Goal: Transaction & Acquisition: Book appointment/travel/reservation

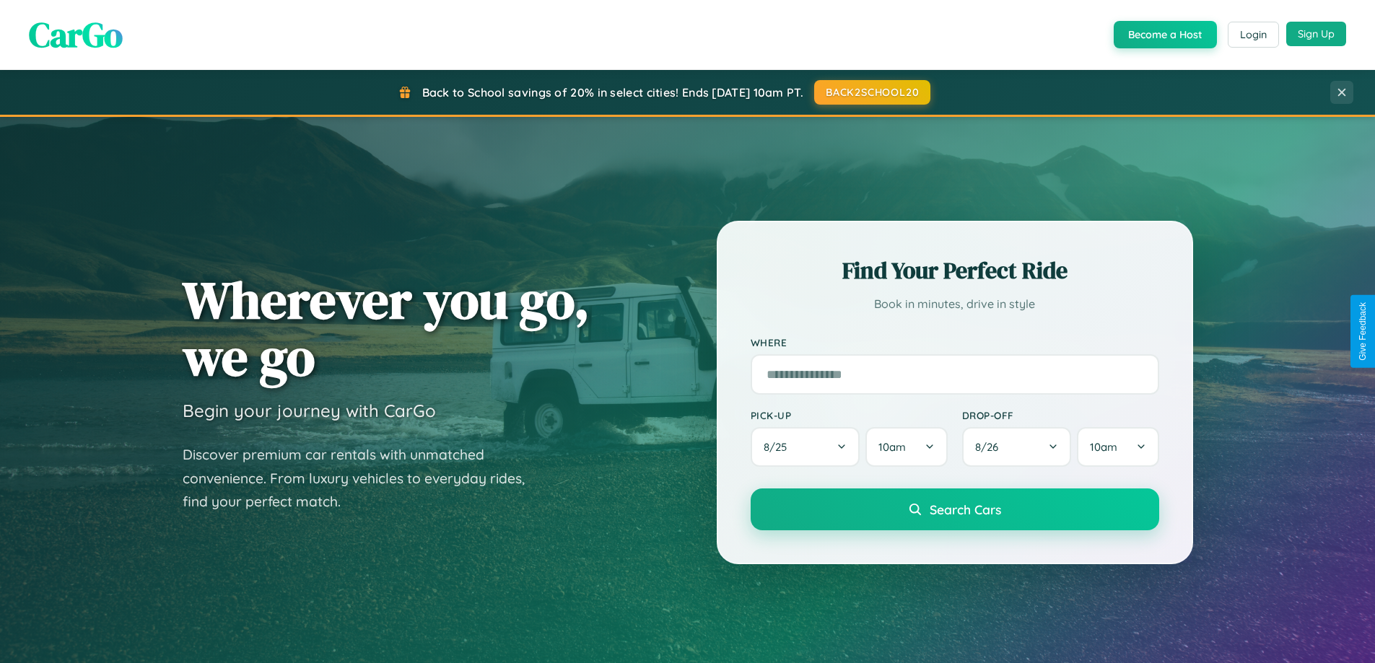
click at [1316, 34] on button "Sign Up" at bounding box center [1316, 34] width 60 height 25
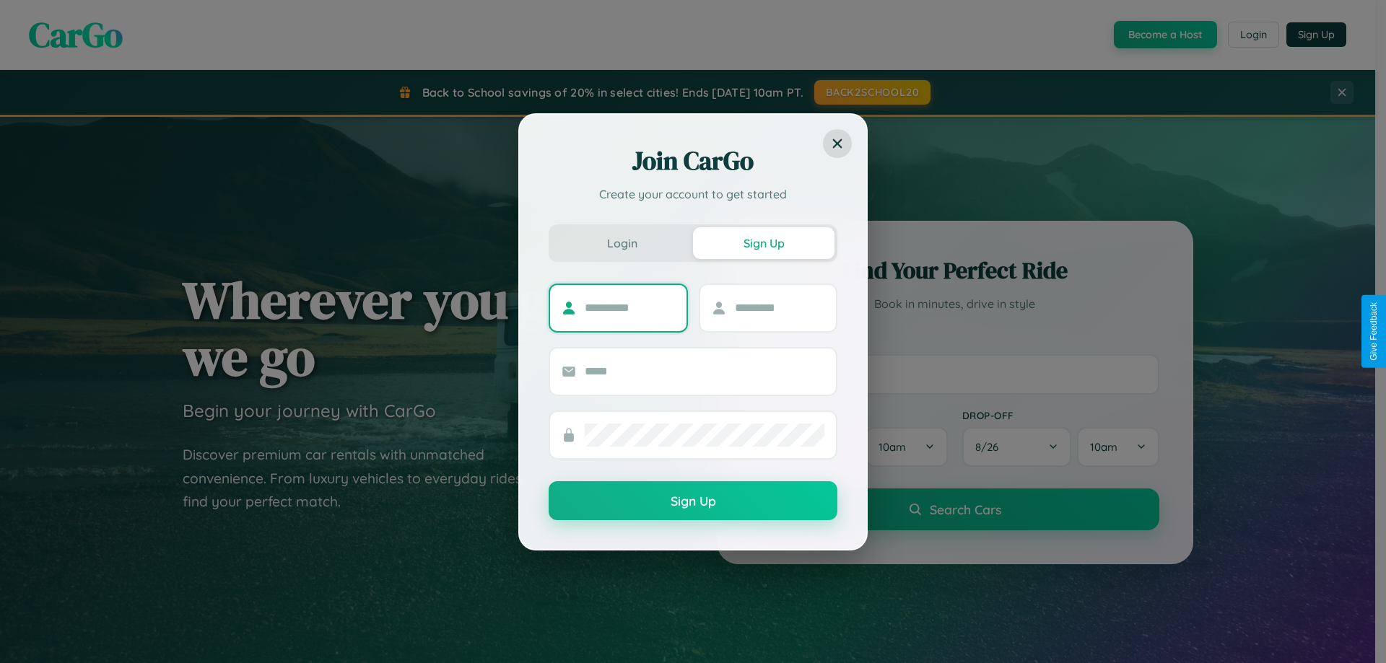
click at [629, 308] on input "text" at bounding box center [630, 308] width 90 height 23
type input "*****"
click at [779, 308] on input "text" at bounding box center [780, 308] width 90 height 23
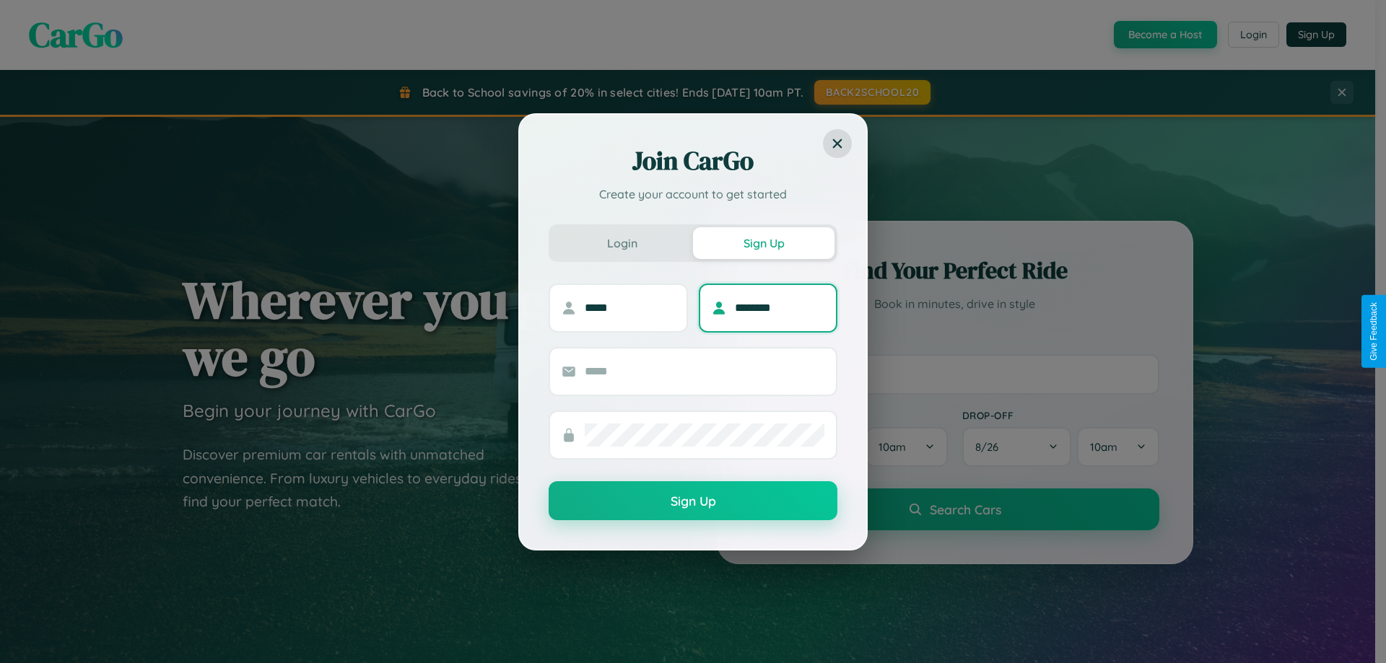
type input "********"
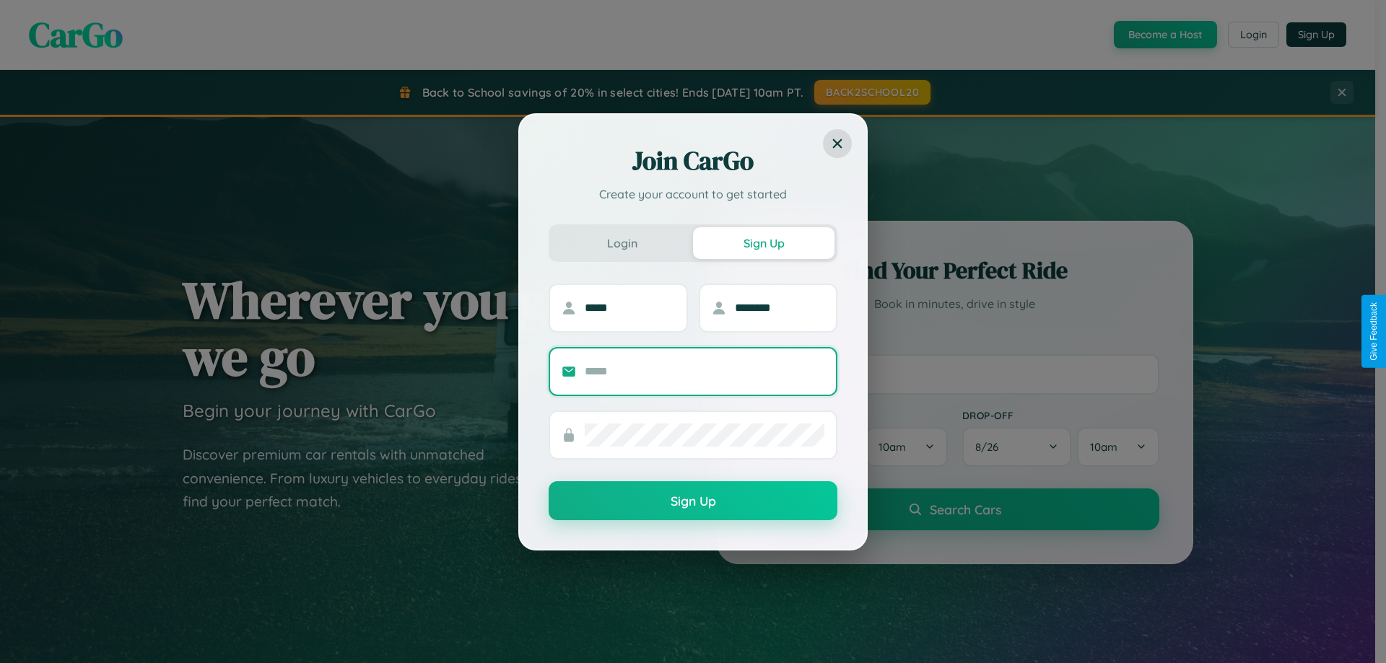
click at [705, 371] on input "text" at bounding box center [705, 371] width 240 height 23
type input "**********"
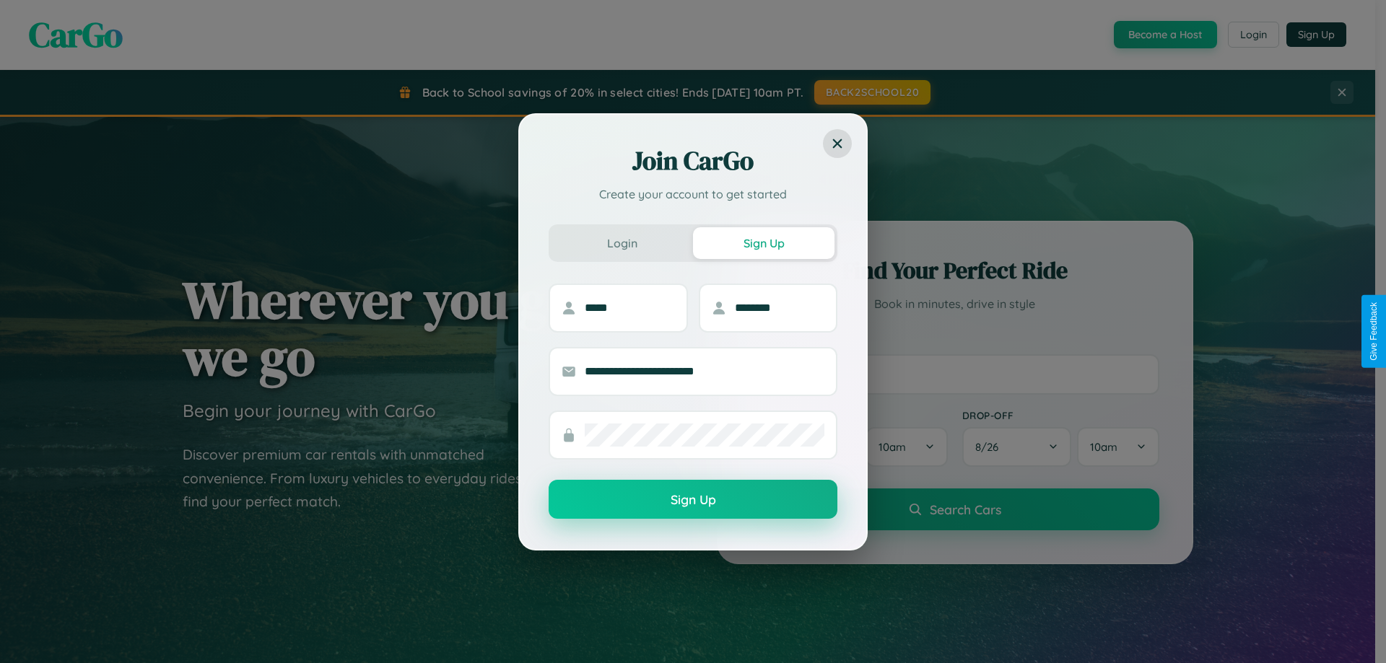
click at [693, 500] on button "Sign Up" at bounding box center [693, 499] width 289 height 39
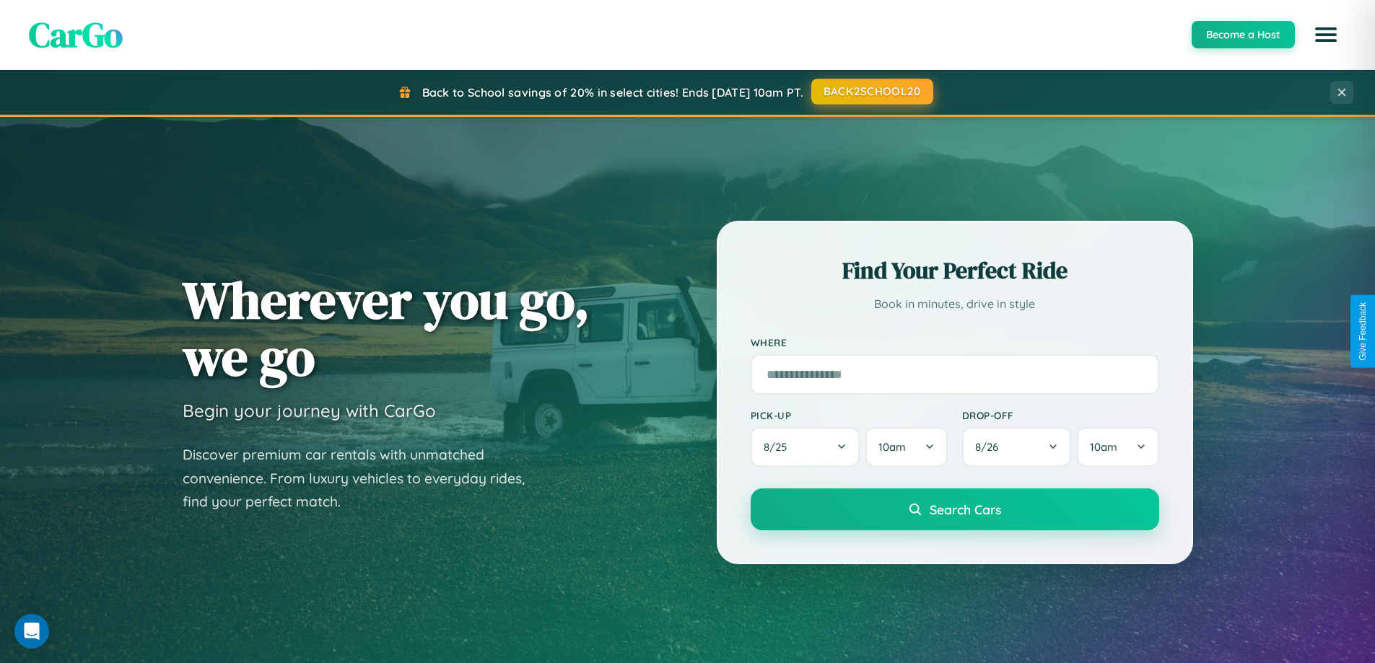
click at [871, 92] on button "BACK2SCHOOL20" at bounding box center [872, 92] width 122 height 26
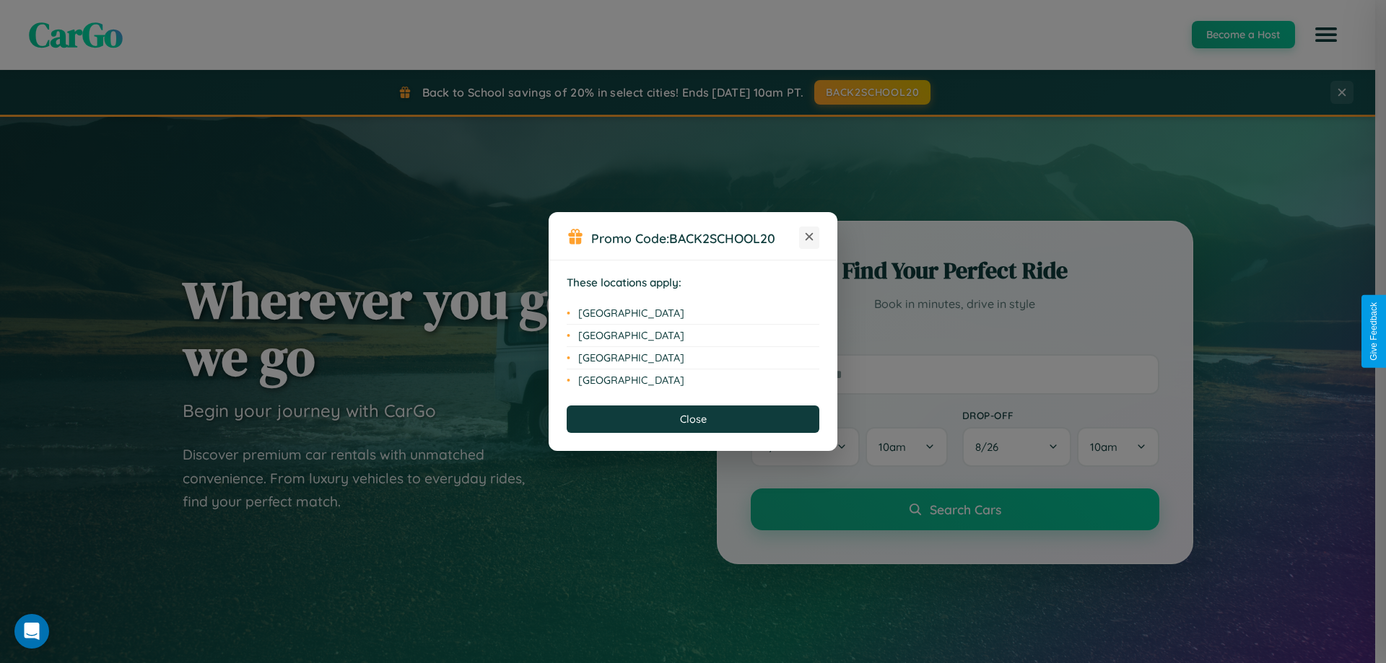
click at [809, 237] on icon at bounding box center [810, 237] width 8 height 8
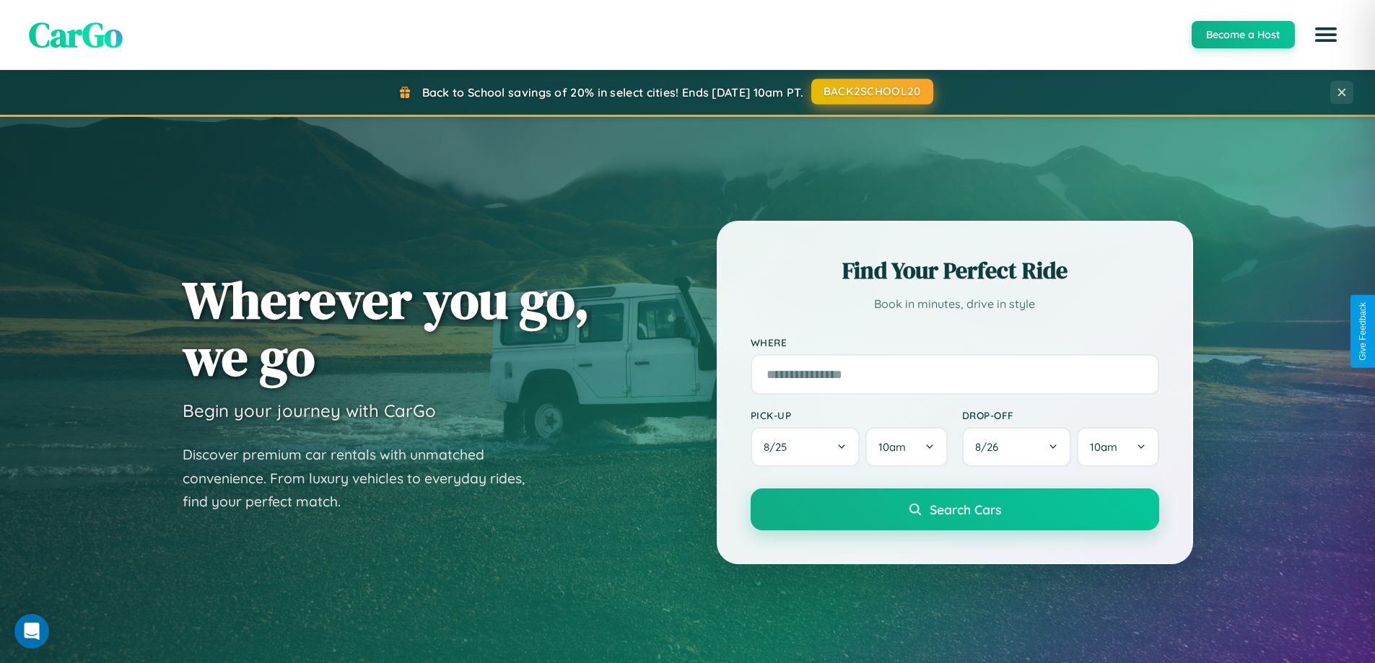
click at [871, 92] on button "BACK2SCHOOL20" at bounding box center [872, 92] width 122 height 26
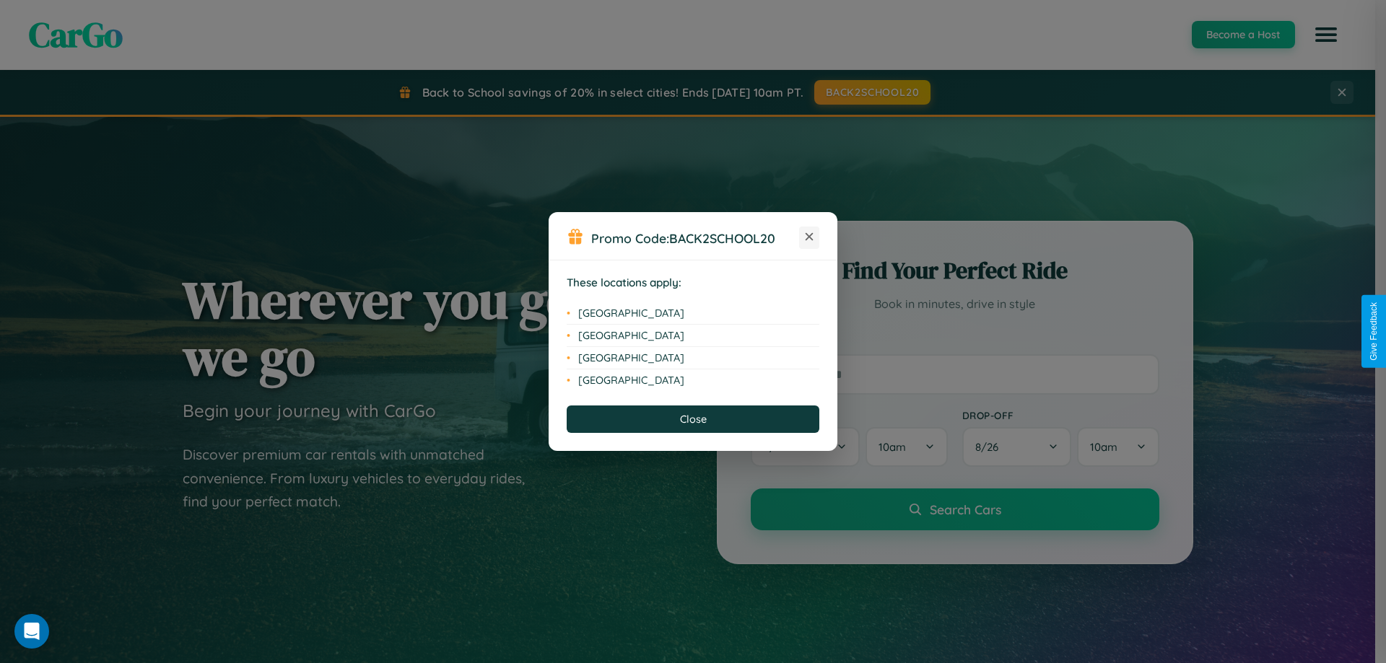
click at [809, 237] on icon at bounding box center [810, 237] width 8 height 8
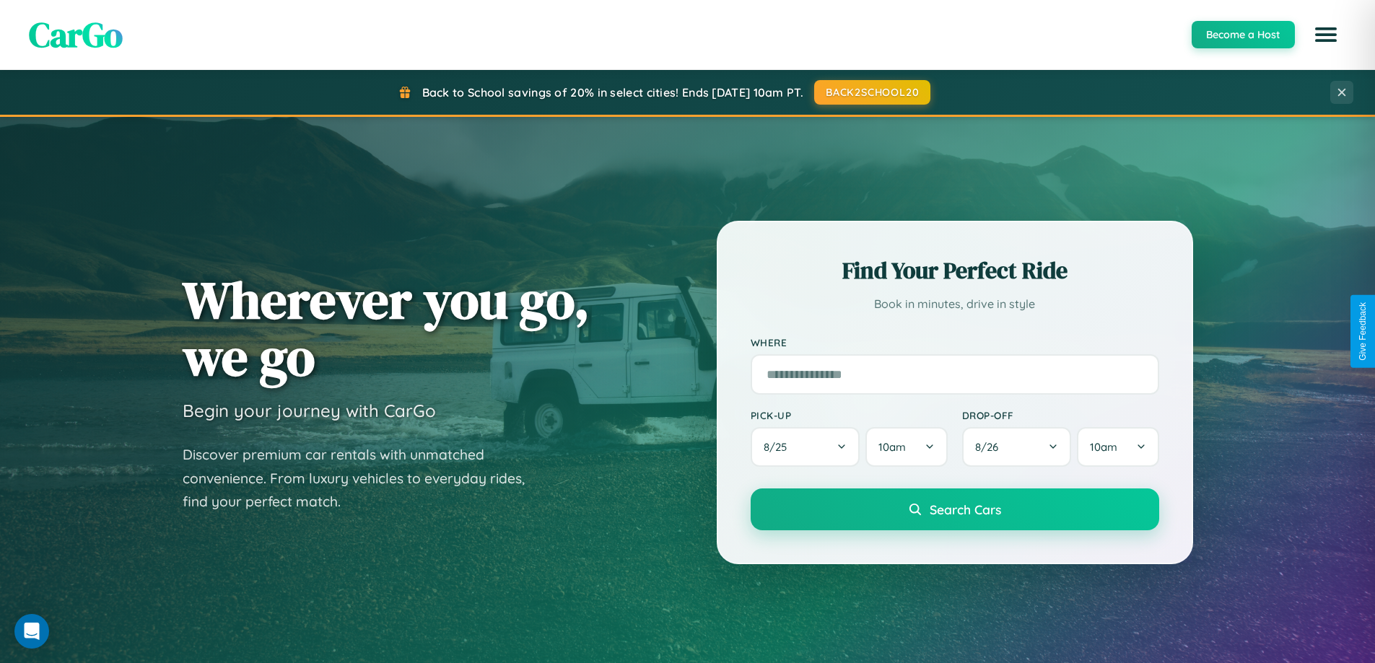
scroll to position [622, 0]
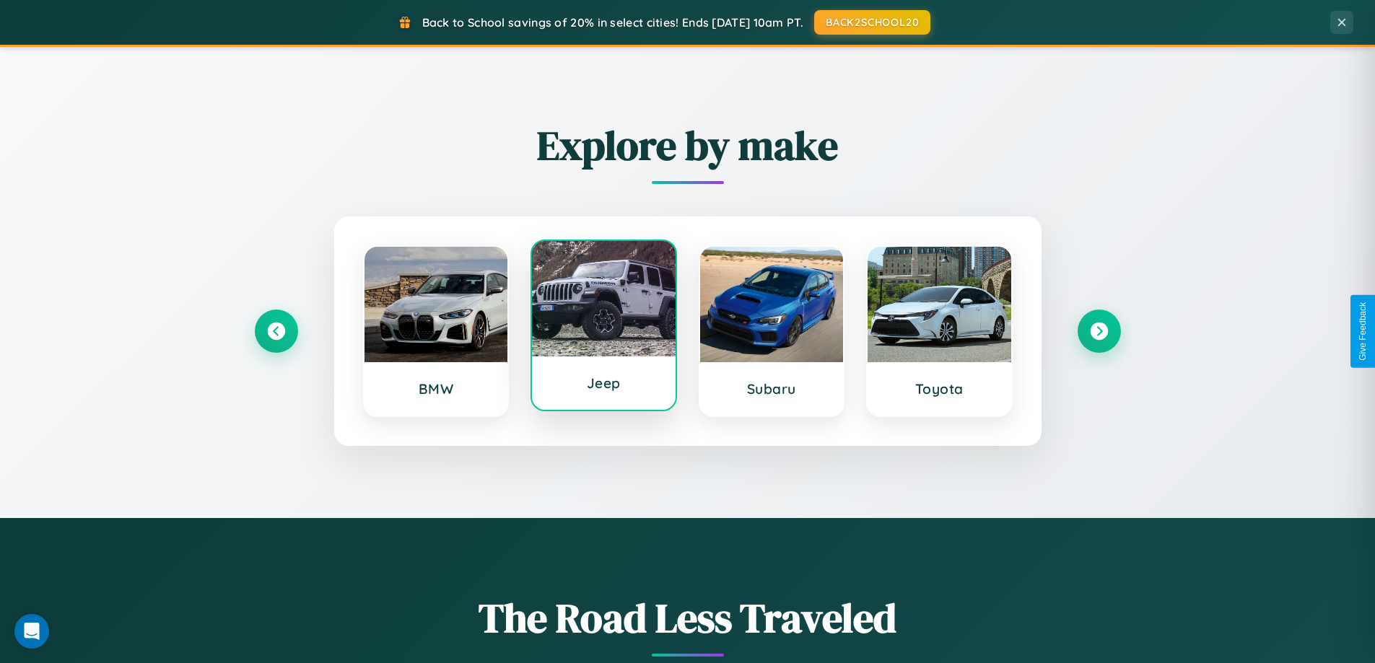
click at [603, 331] on div at bounding box center [604, 298] width 144 height 115
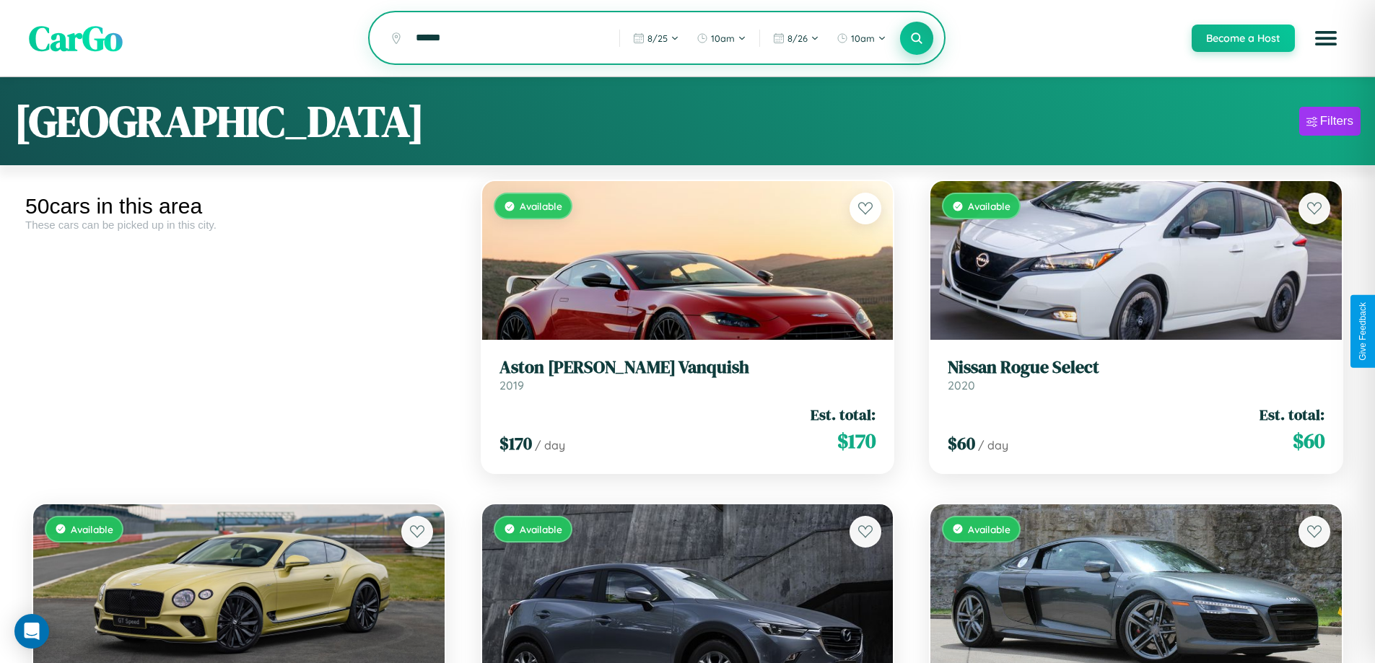
click at [916, 39] on icon at bounding box center [917, 38] width 14 height 14
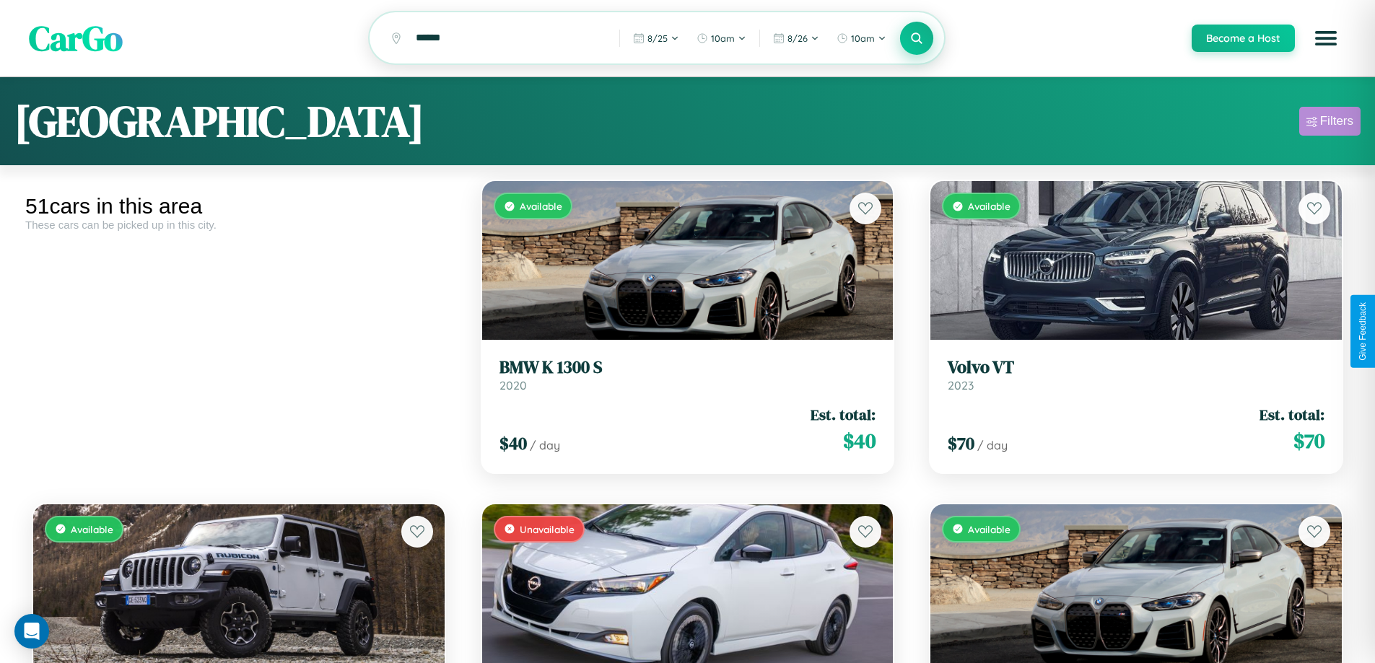
click at [1330, 123] on div "Filters" at bounding box center [1336, 121] width 33 height 14
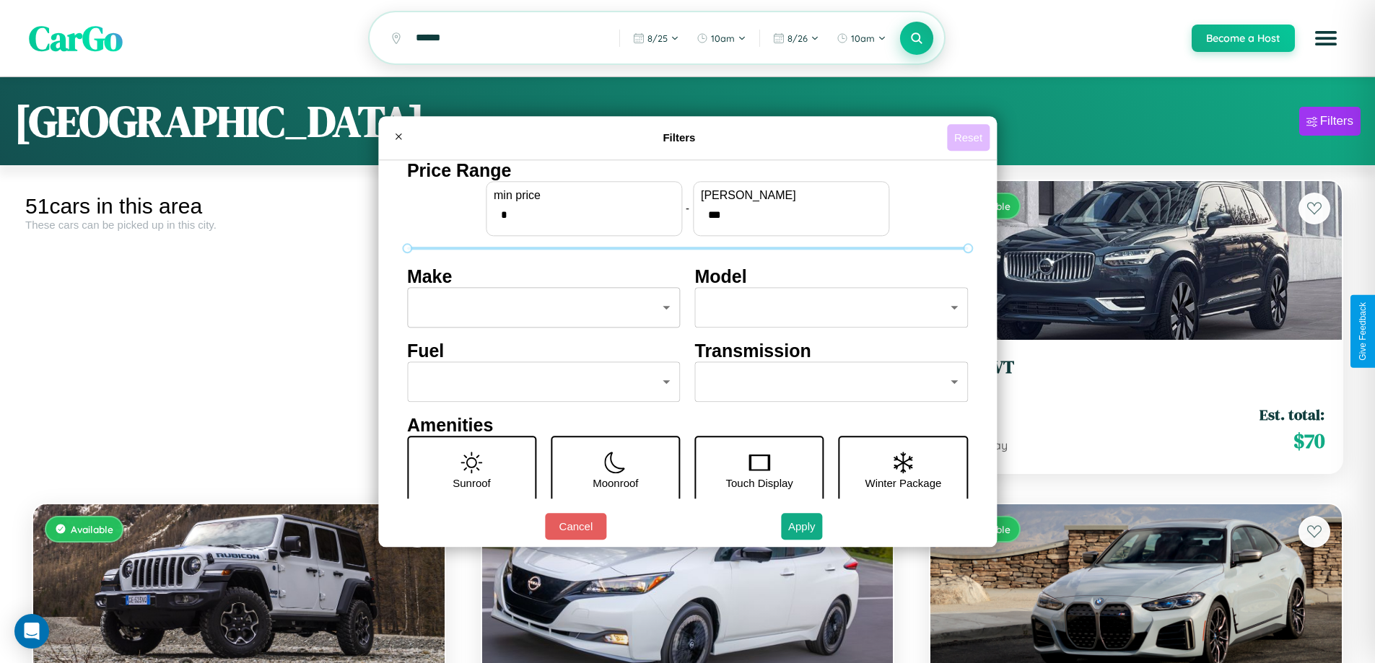
click at [970, 137] on button "Reset" at bounding box center [968, 137] width 43 height 27
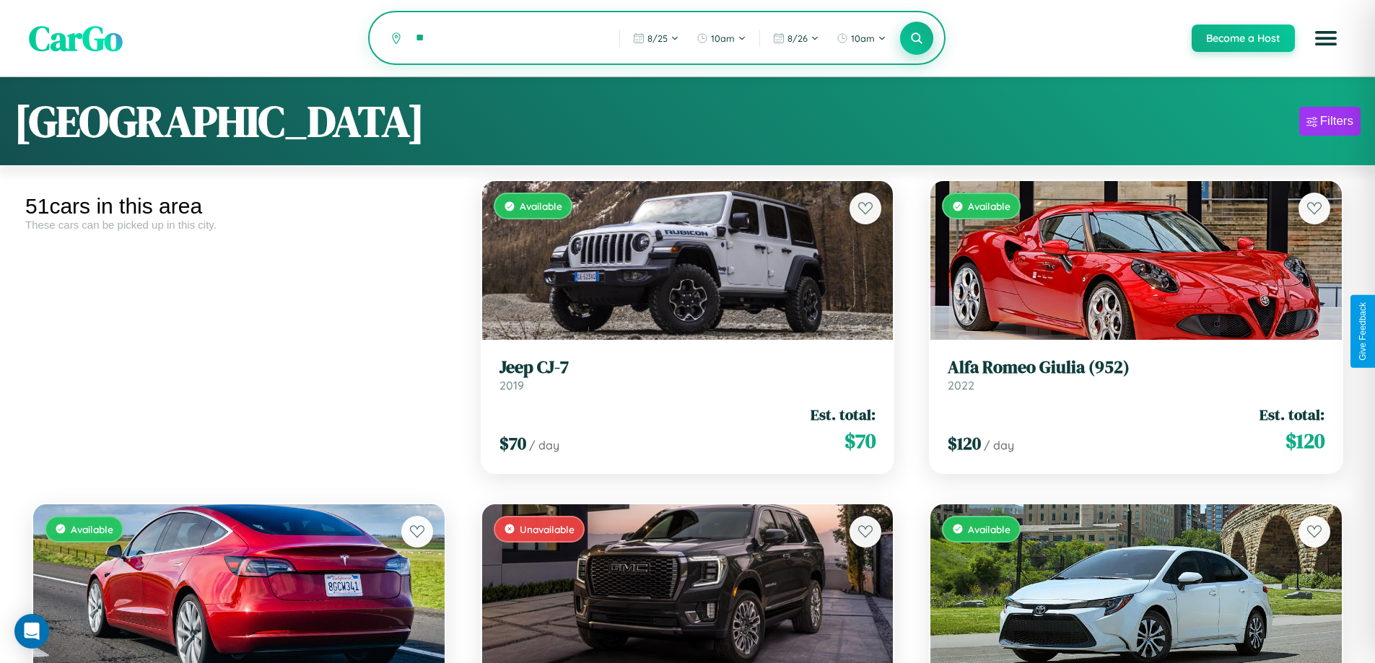
type input "*"
type input "********"
click at [916, 39] on icon at bounding box center [917, 38] width 14 height 14
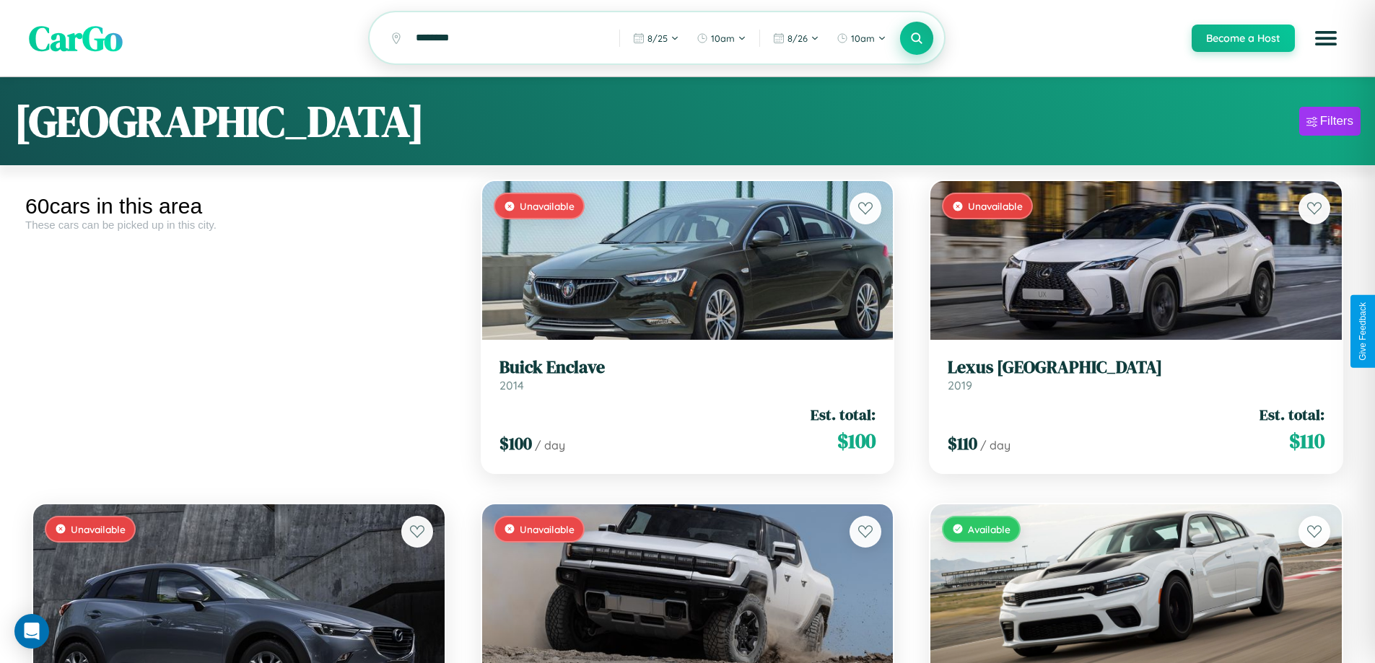
scroll to position [1496, 0]
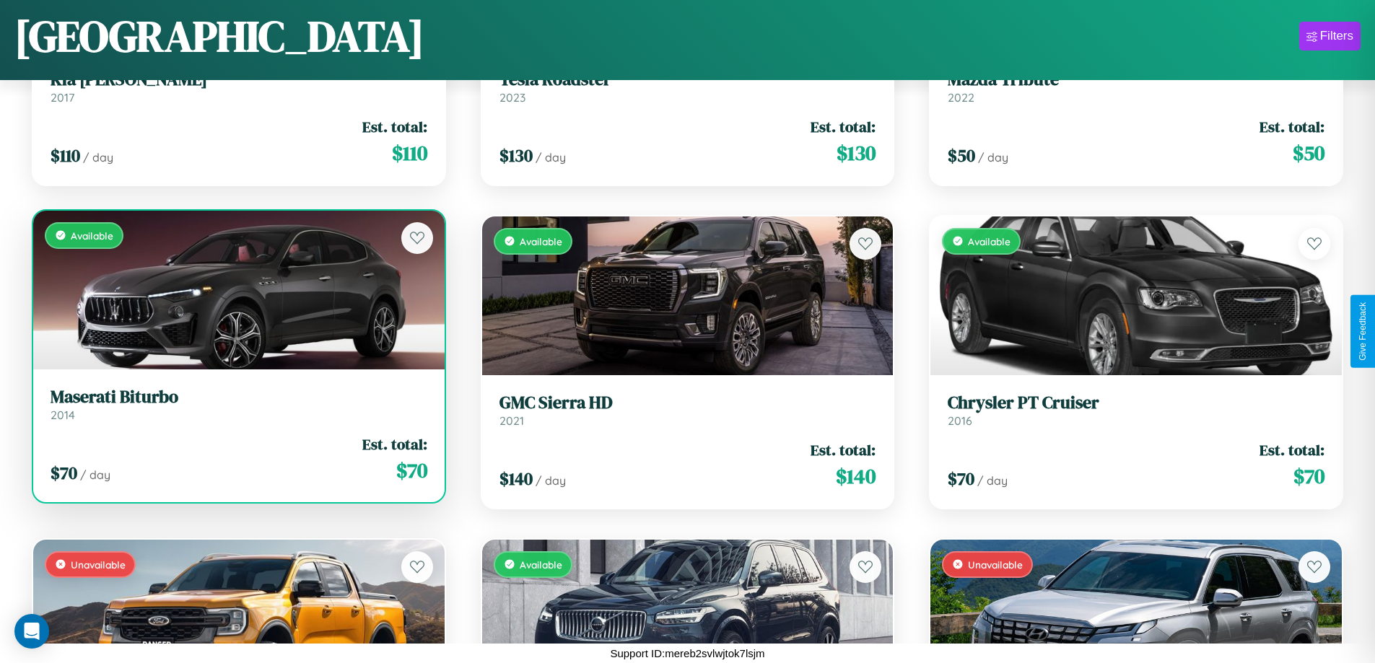
click at [237, 405] on h3 "Maserati Biturbo" at bounding box center [239, 397] width 377 height 21
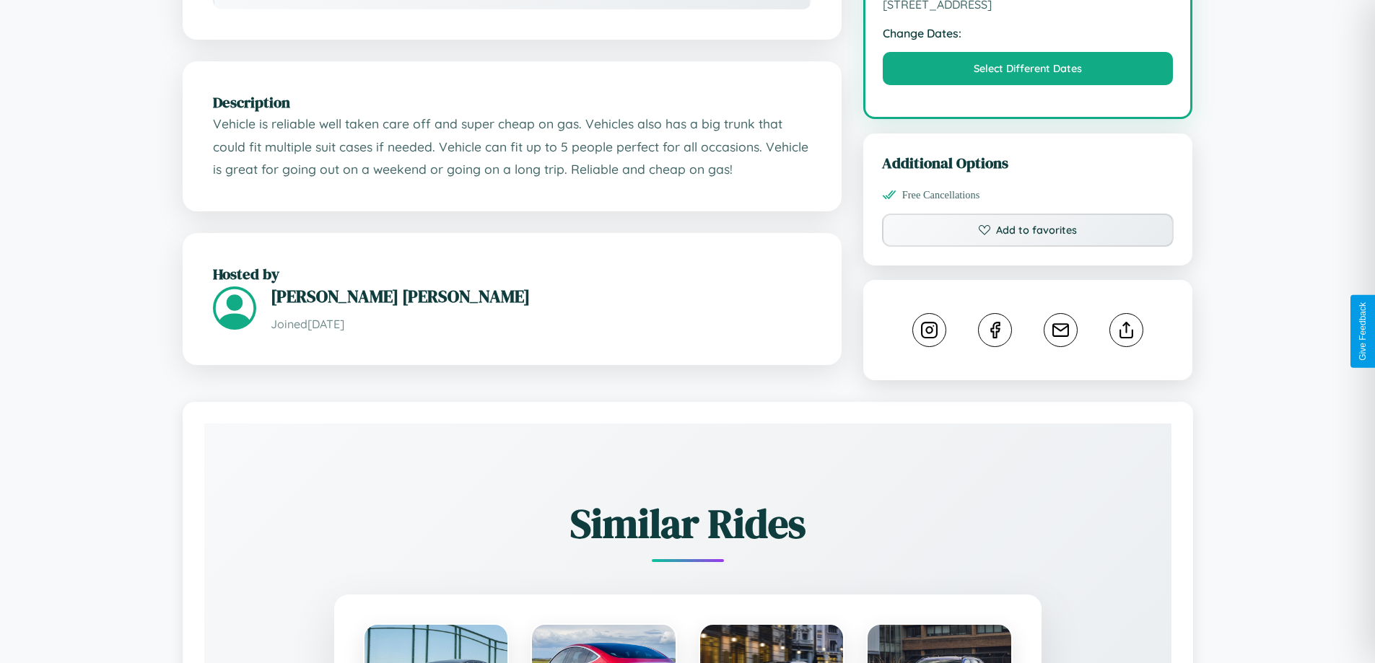
scroll to position [474, 0]
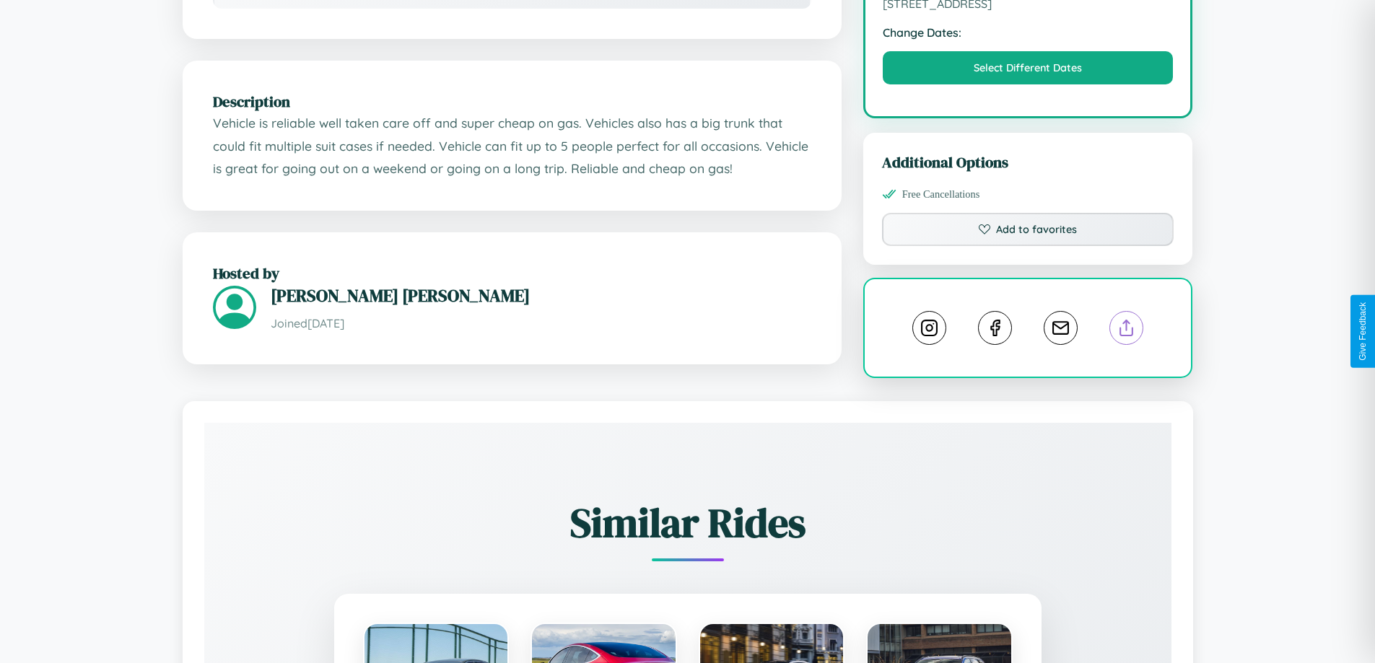
click at [1127, 331] on line at bounding box center [1127, 326] width 0 height 10
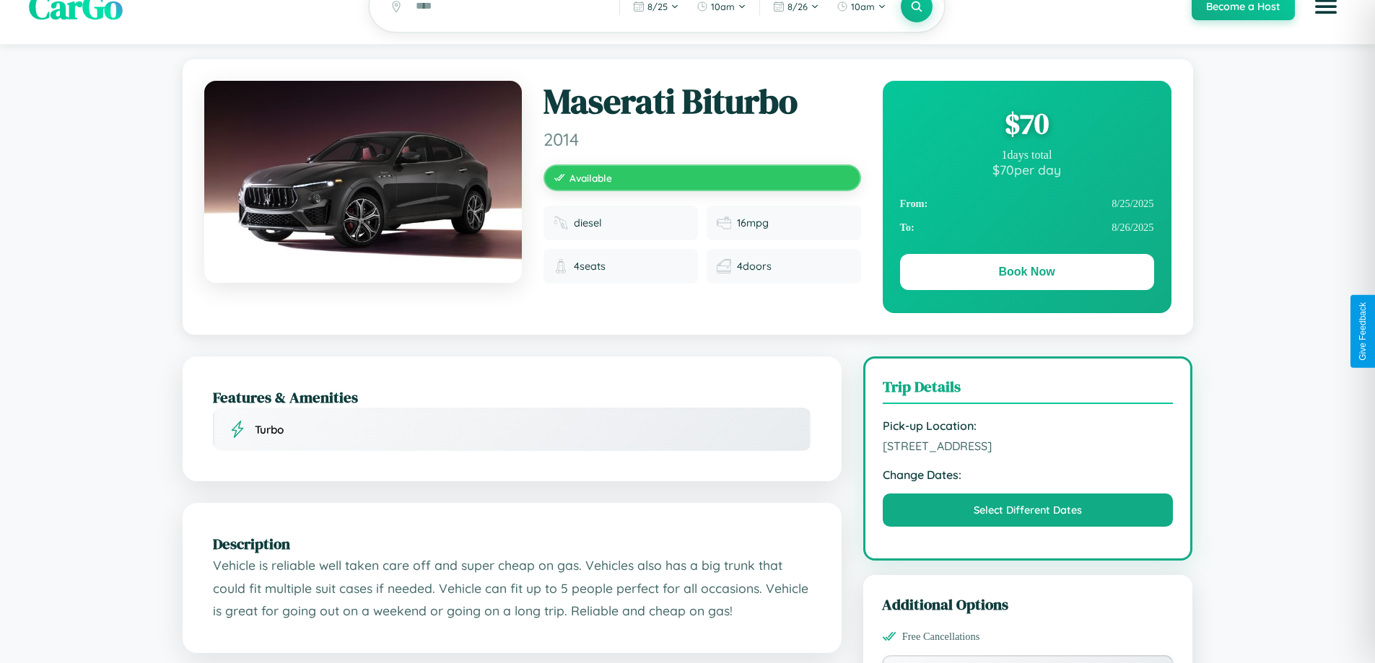
scroll to position [0, 0]
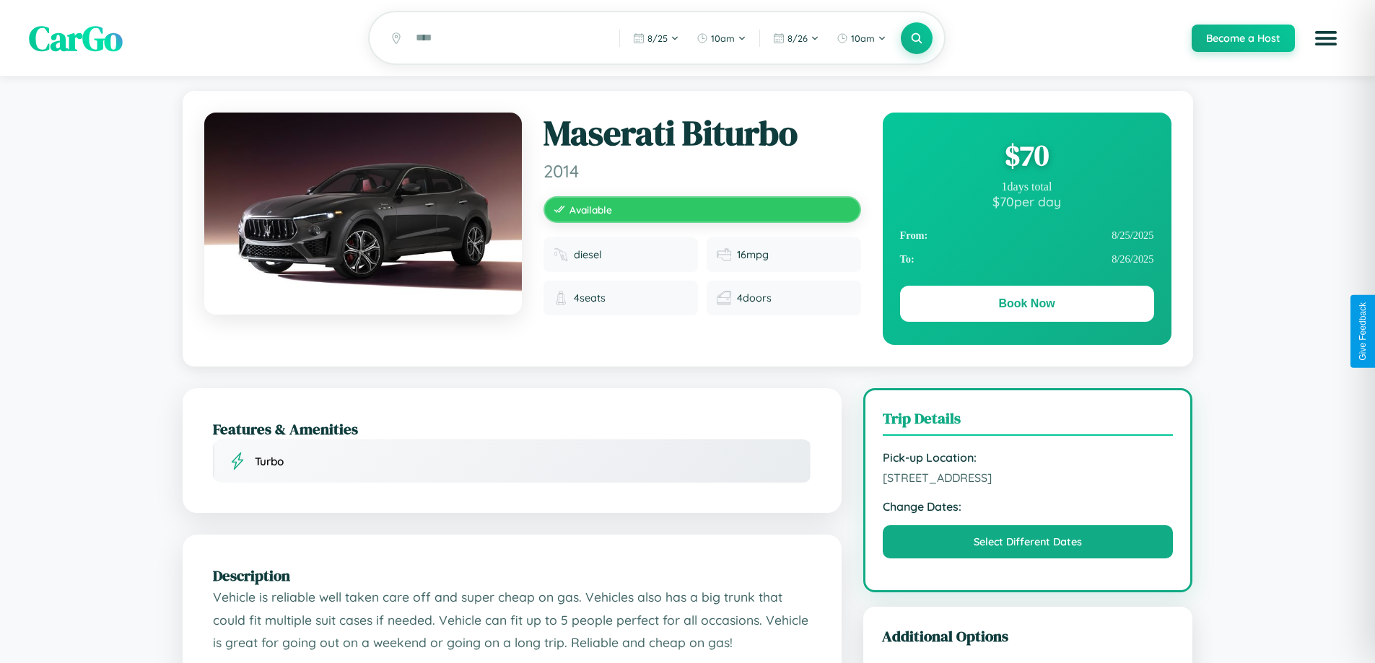
click at [1027, 157] on div "$ 70" at bounding box center [1027, 155] width 254 height 39
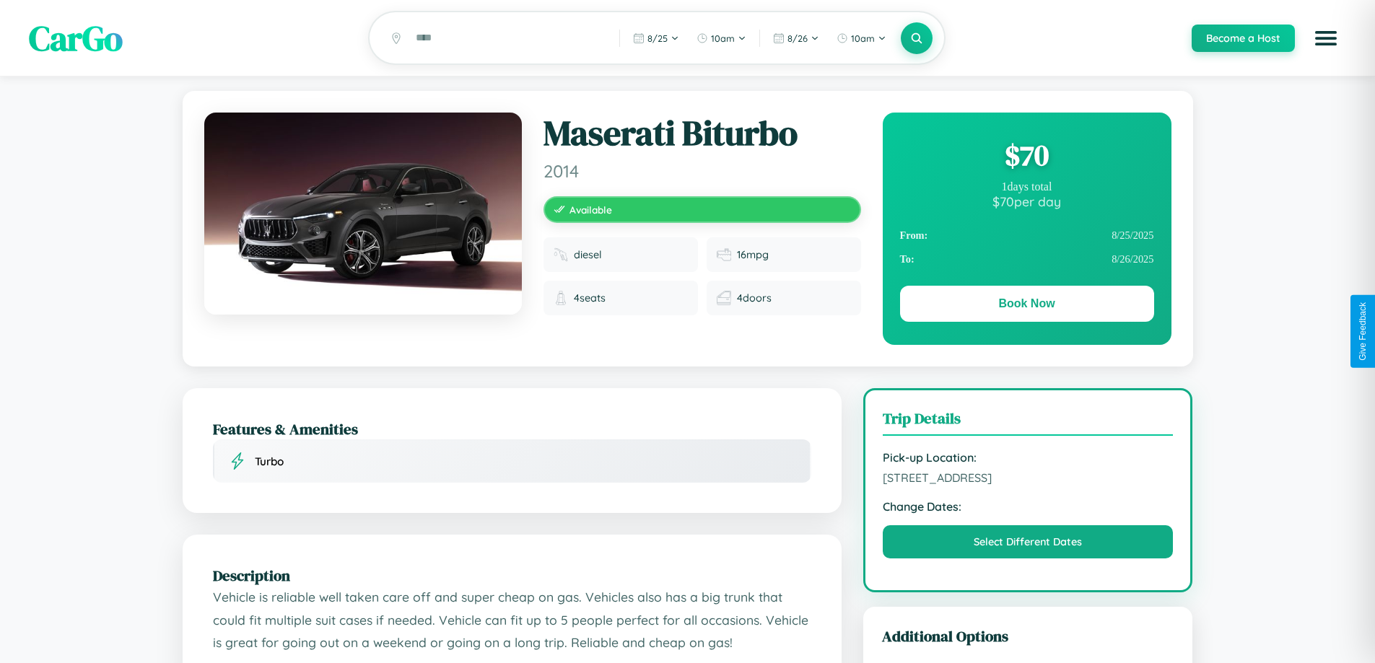
click at [1027, 157] on div "$ 70" at bounding box center [1027, 155] width 254 height 39
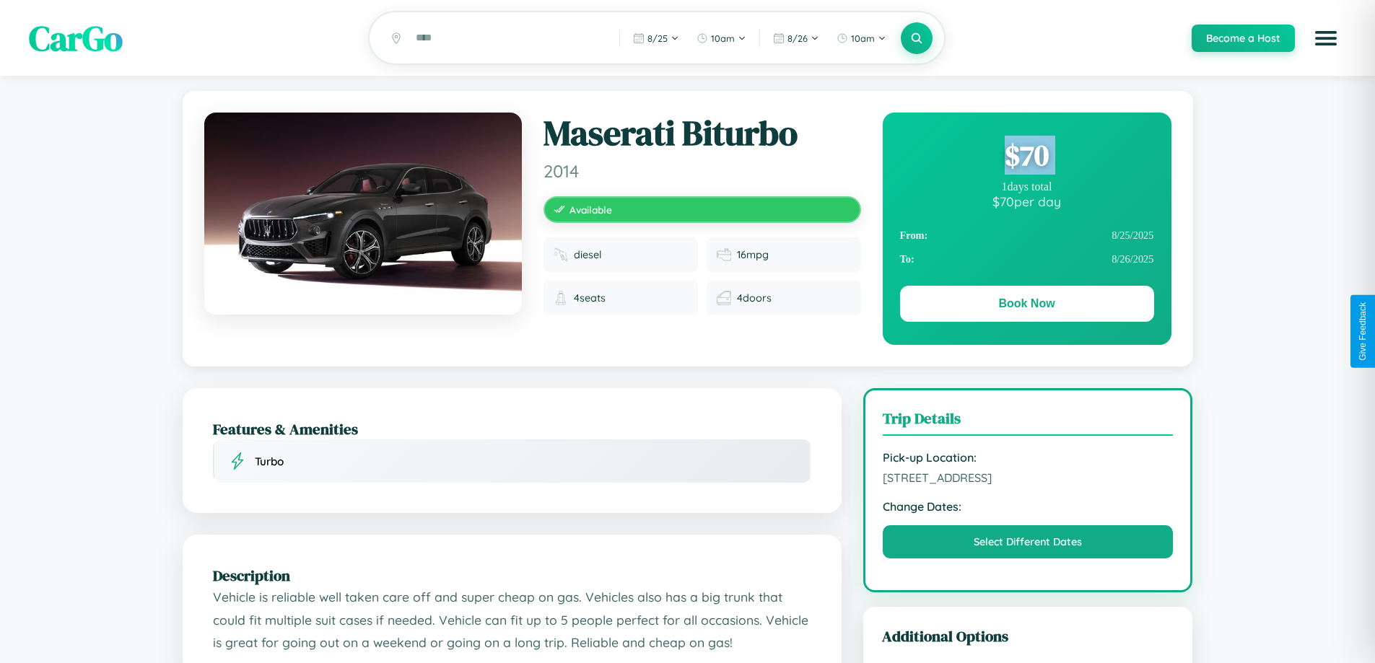
click at [1027, 157] on div "$ 70" at bounding box center [1027, 155] width 254 height 39
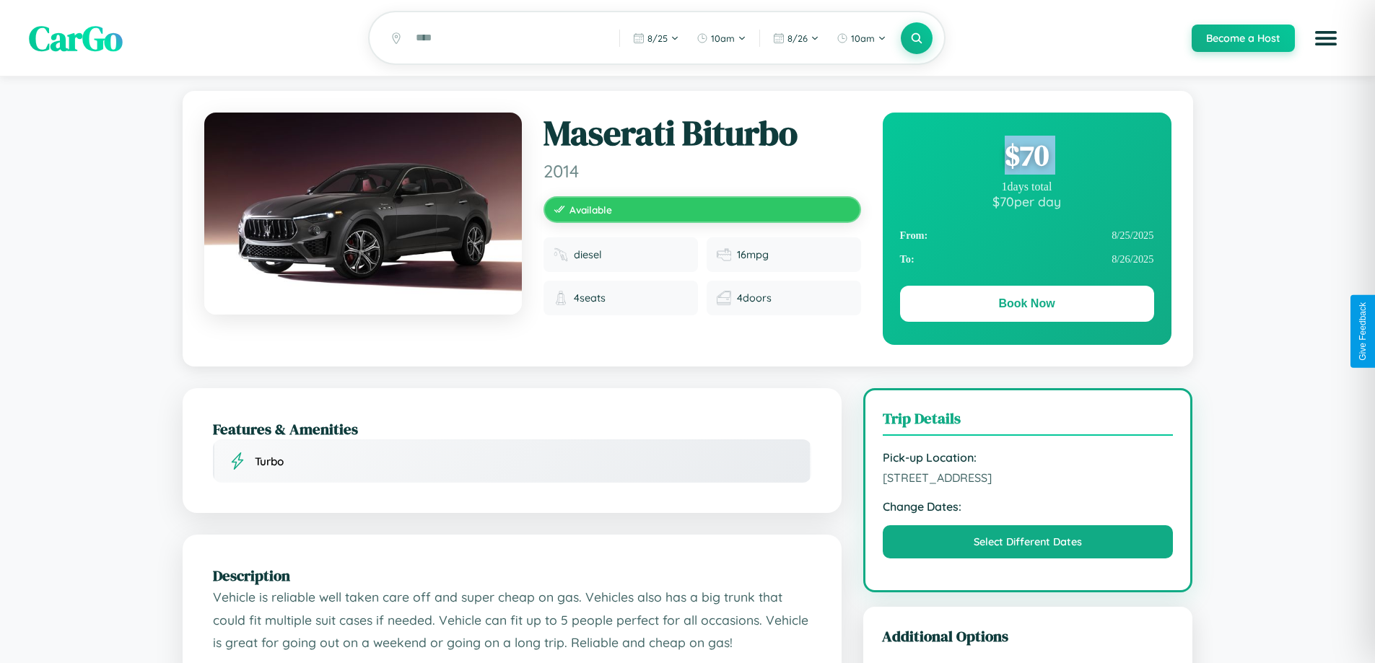
click at [1027, 157] on div "$ 70" at bounding box center [1027, 155] width 254 height 39
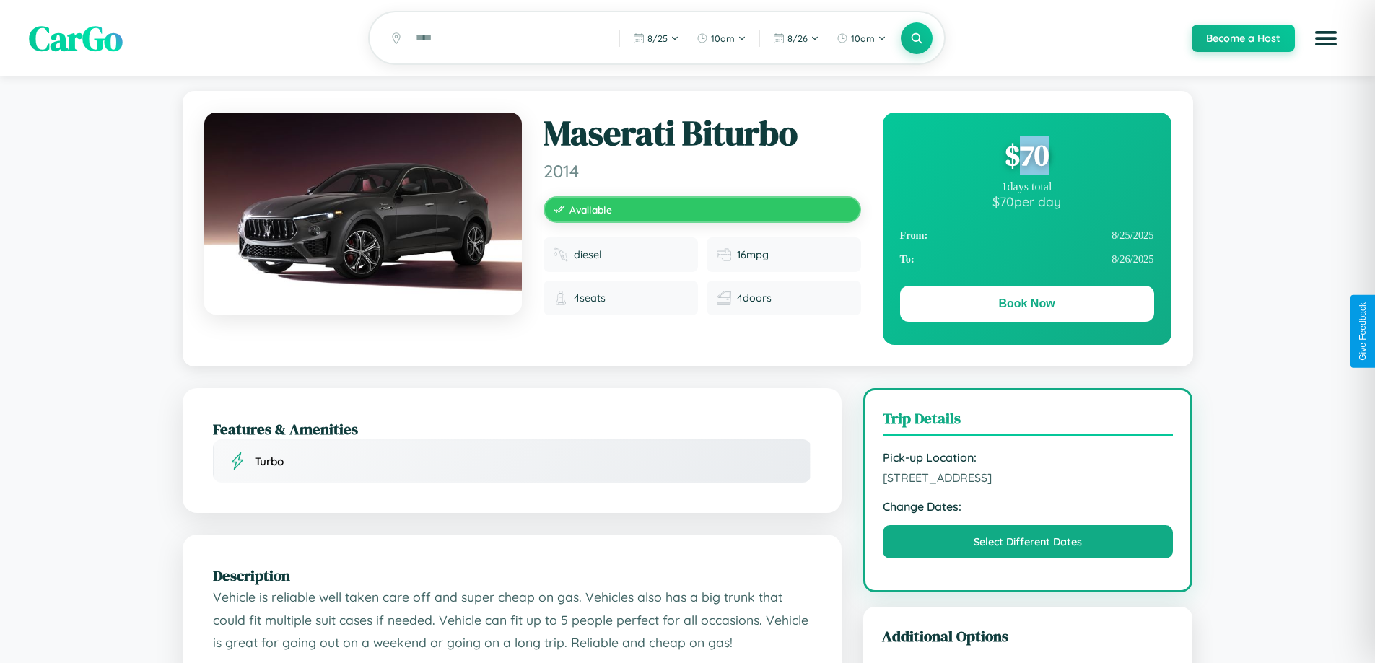
click at [1027, 157] on div "$ 70" at bounding box center [1027, 155] width 254 height 39
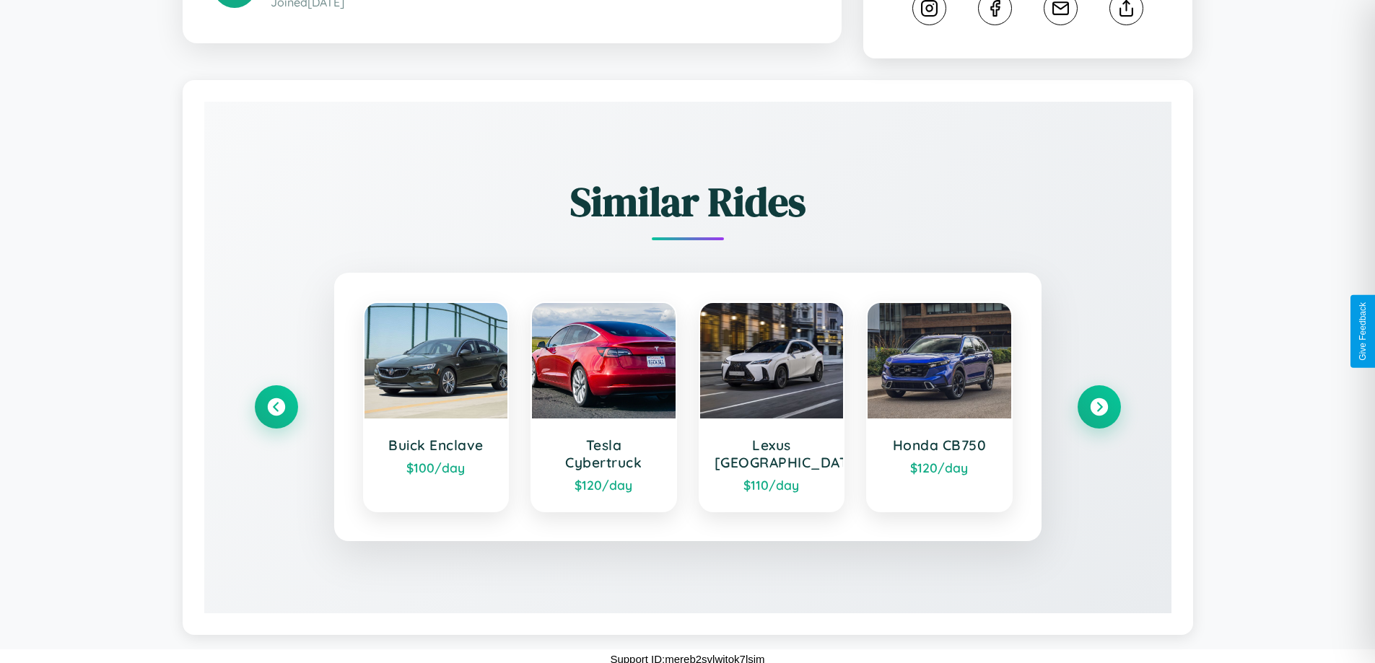
scroll to position [803, 0]
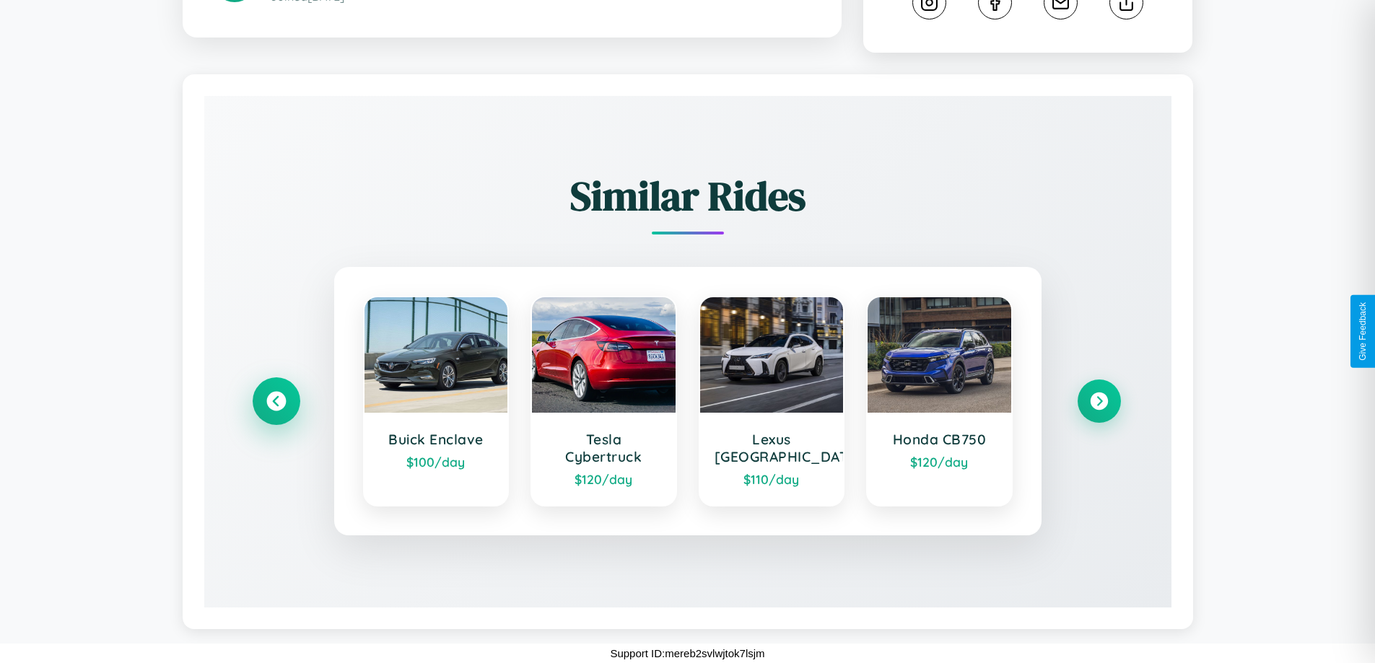
click at [276, 401] on icon at bounding box center [275, 401] width 19 height 19
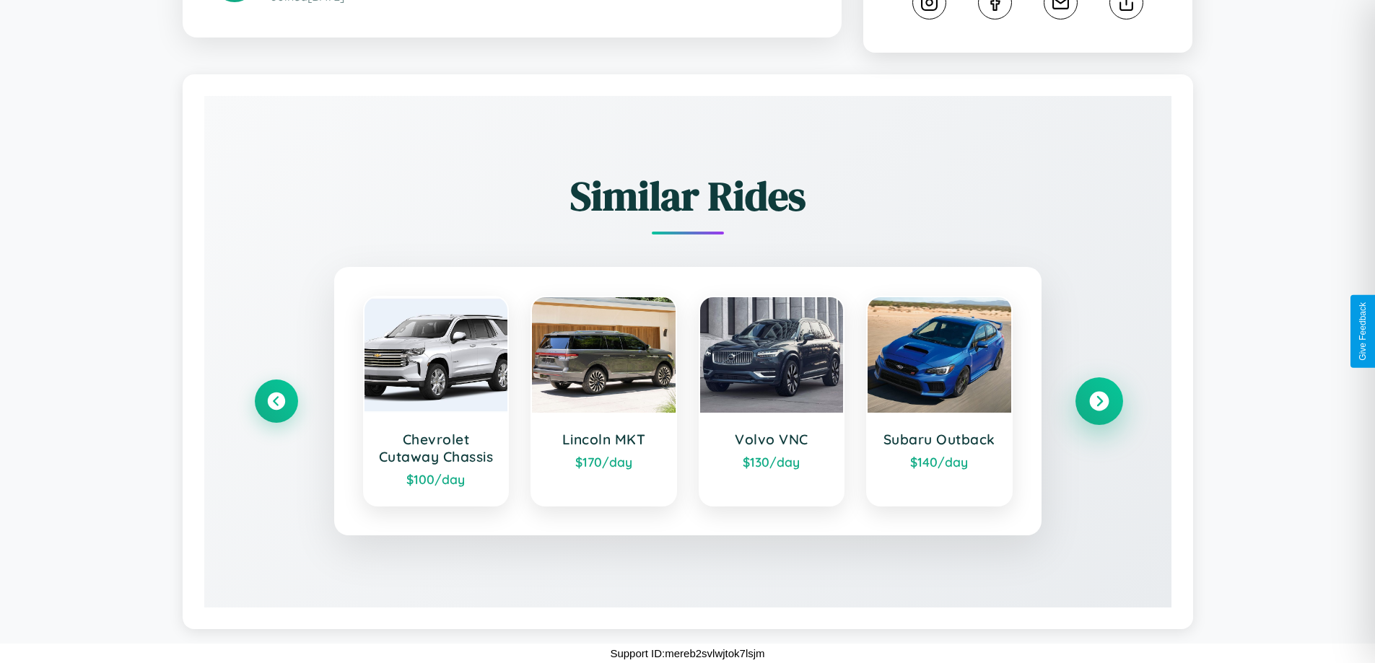
click at [1099, 410] on icon at bounding box center [1098, 401] width 19 height 19
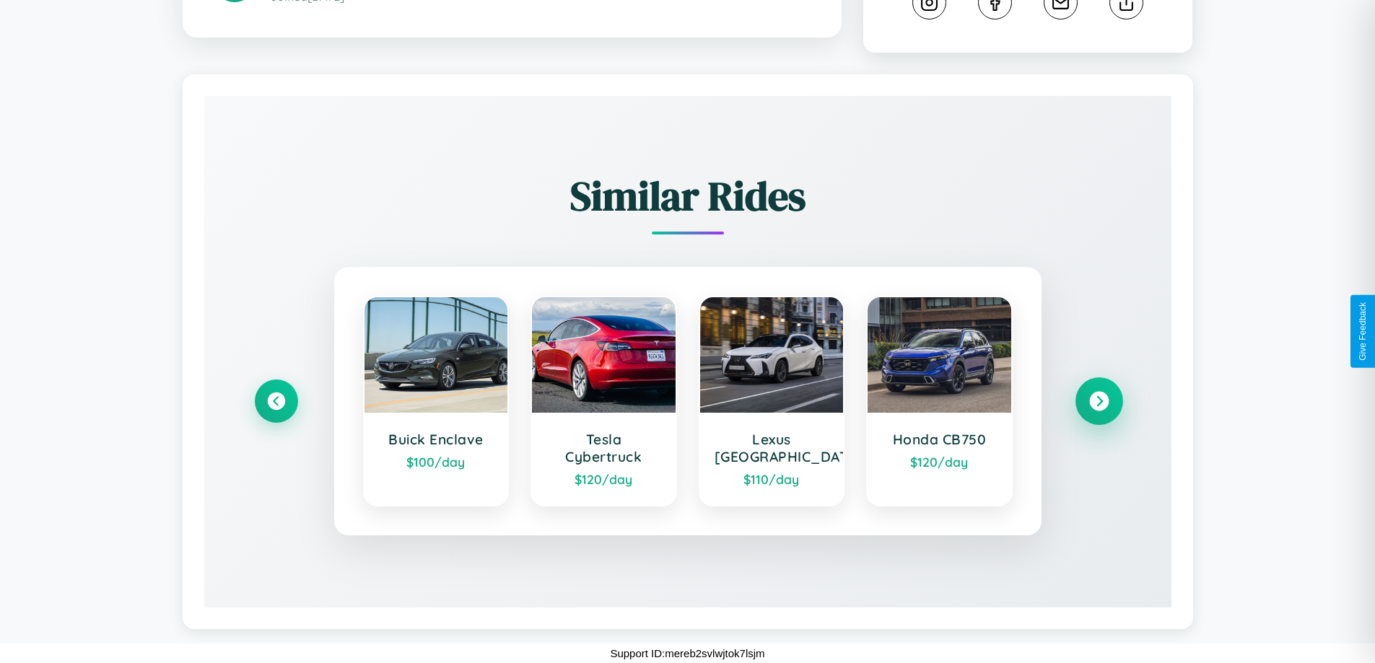
click at [1099, 401] on icon at bounding box center [1098, 401] width 19 height 19
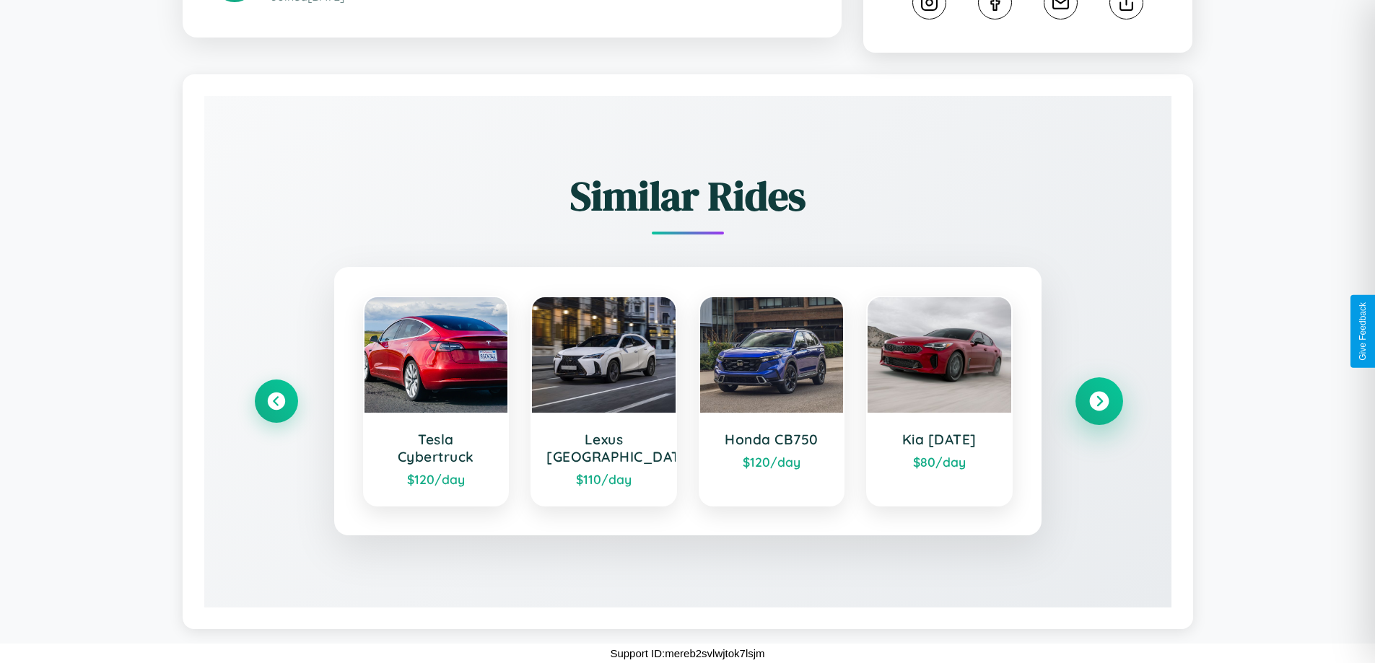
click at [1099, 401] on icon at bounding box center [1098, 401] width 19 height 19
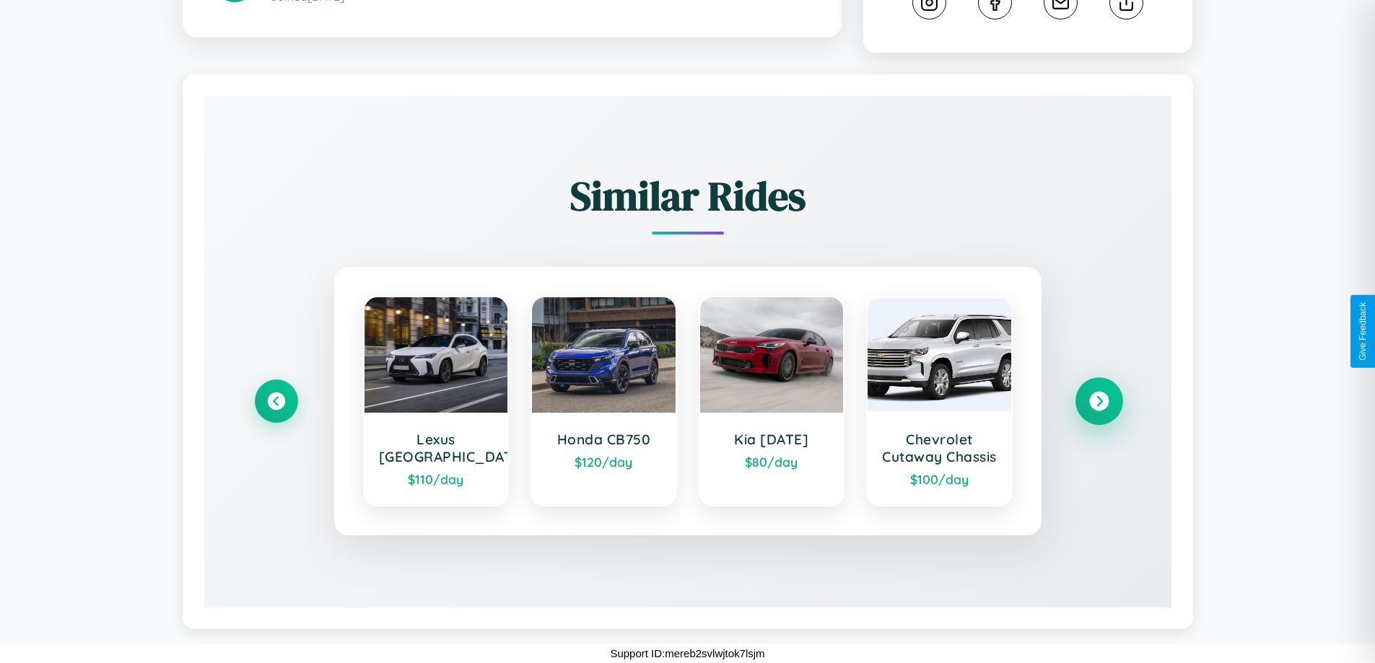
click at [1099, 410] on icon at bounding box center [1098, 401] width 19 height 19
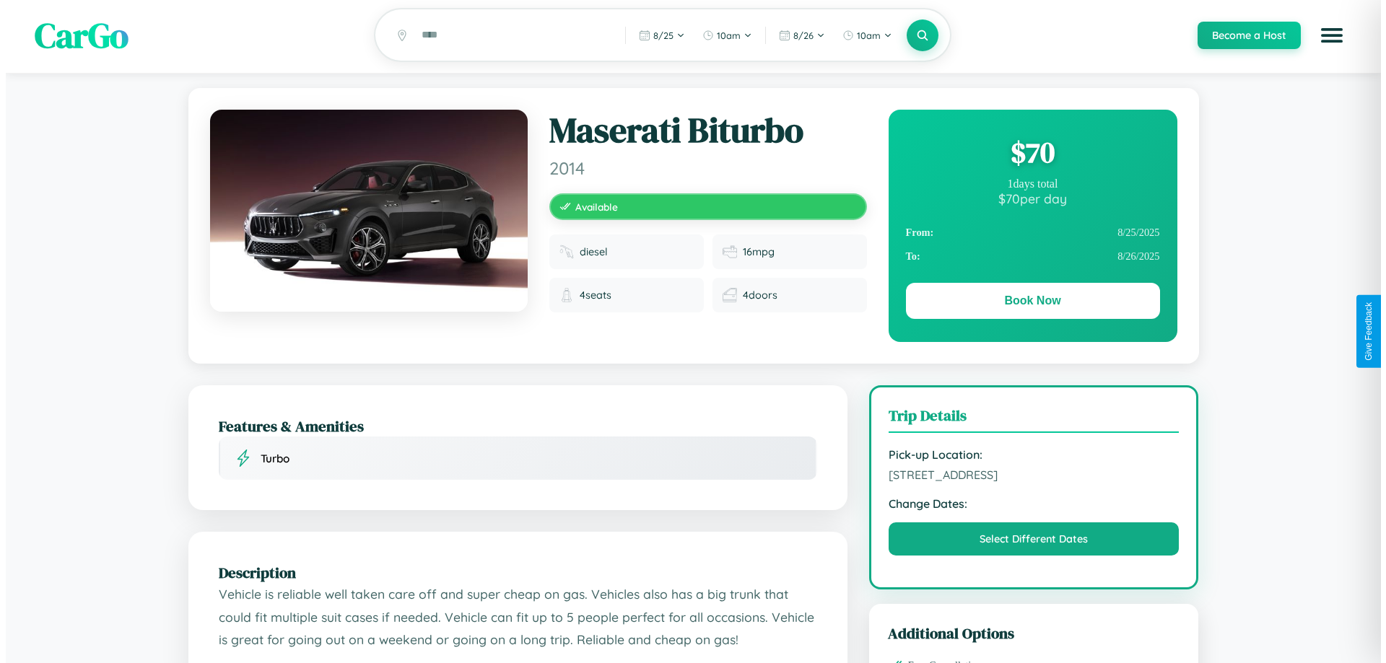
scroll to position [0, 0]
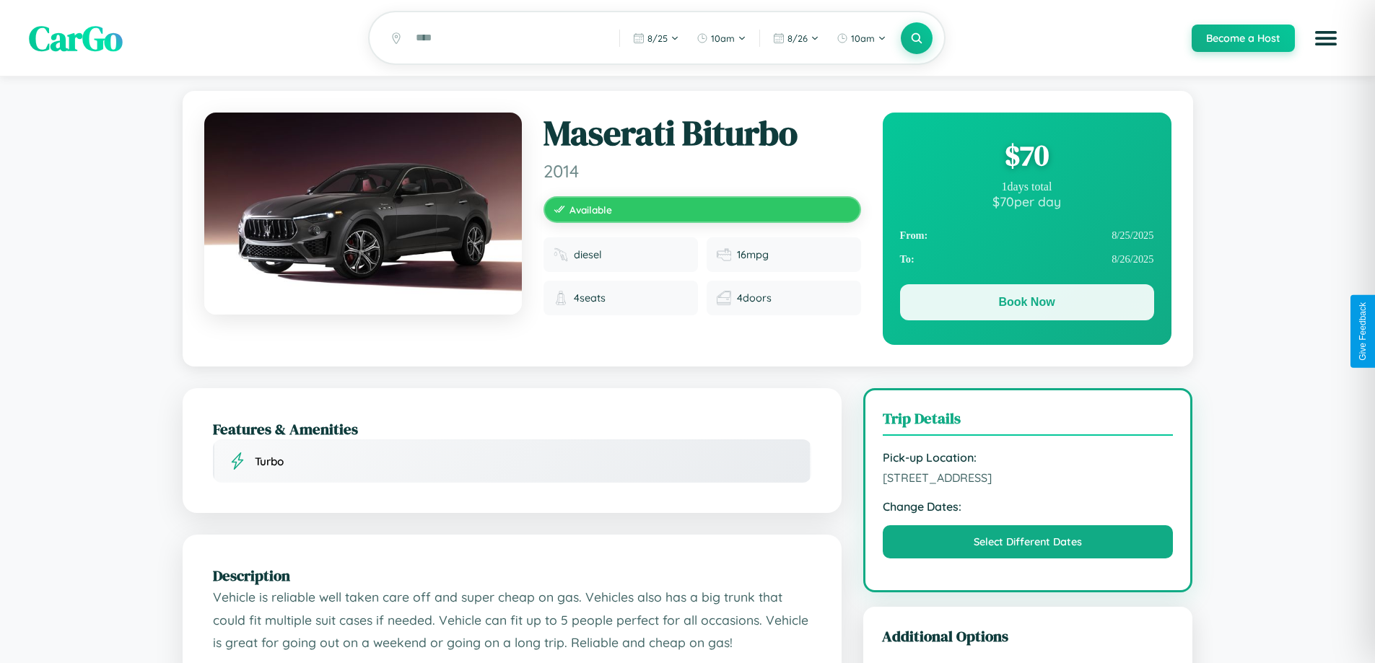
click at [1027, 305] on button "Book Now" at bounding box center [1027, 302] width 254 height 36
